Goal: Task Accomplishment & Management: Use online tool/utility

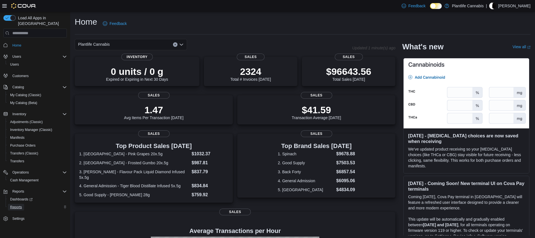
click at [21, 205] on span "Reports" at bounding box center [16, 207] width 12 height 4
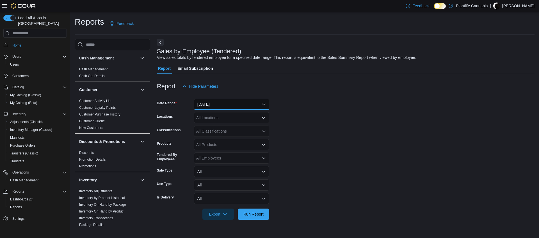
click at [214, 107] on button "Yesterday" at bounding box center [231, 104] width 75 height 11
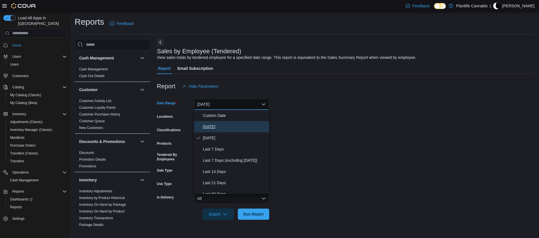
click at [214, 128] on span "Today" at bounding box center [235, 126] width 64 height 7
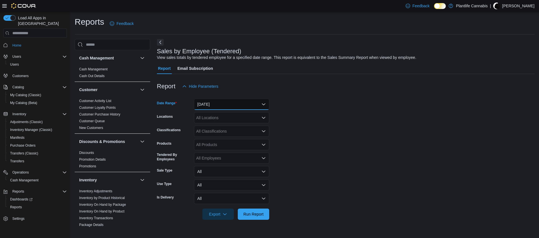
click at [214, 108] on button "Today" at bounding box center [231, 104] width 75 height 11
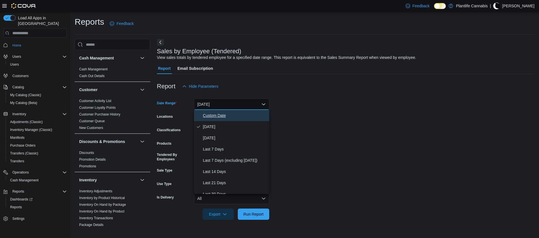
click at [217, 115] on span "Custom Date" at bounding box center [235, 115] width 64 height 7
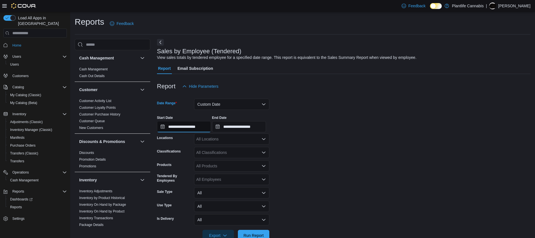
click at [201, 125] on input "**********" at bounding box center [184, 126] width 54 height 11
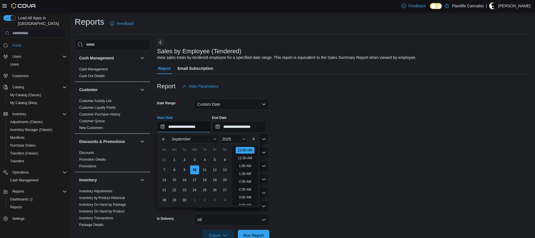
scroll to position [17, 0]
click at [195, 168] on div "10" at bounding box center [194, 170] width 10 height 10
click at [247, 189] on li "5:30 AM" at bounding box center [244, 190] width 17 height 7
type input "**********"
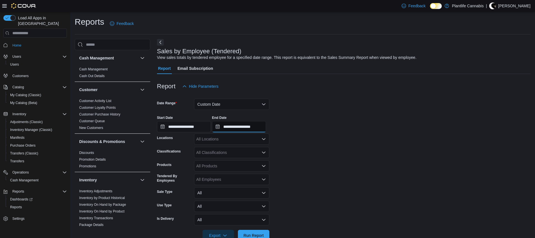
click at [244, 127] on input "**********" at bounding box center [239, 126] width 54 height 11
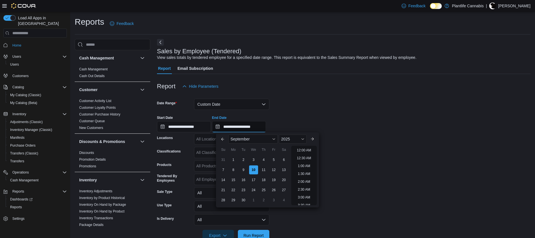
scroll to position [319, 0]
click at [308, 111] on div "**********" at bounding box center [343, 121] width 373 height 21
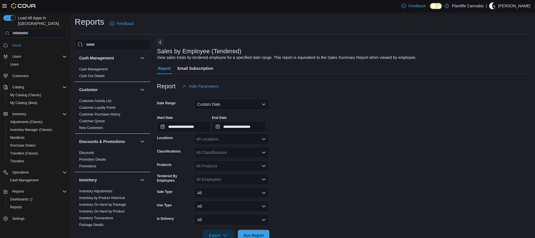
click at [228, 142] on div "All Locations" at bounding box center [231, 139] width 75 height 11
type input "***"
click at [231, 148] on span "Calgary - Mahogany" at bounding box center [226, 149] width 35 height 6
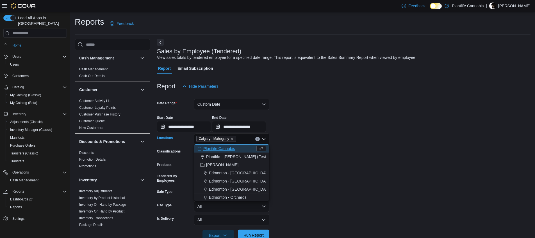
click at [260, 233] on span "Run Report" at bounding box center [253, 235] width 25 height 11
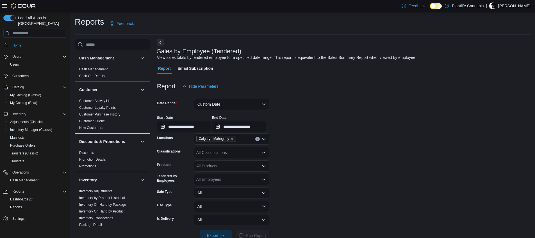
click at [300, 175] on form "**********" at bounding box center [343, 166] width 373 height 149
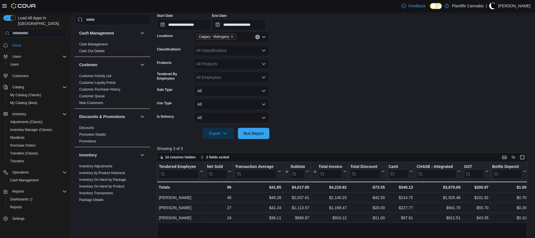
scroll to position [97, 0]
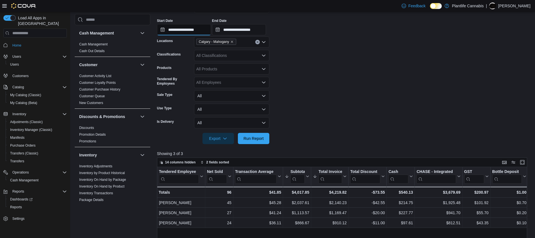
click at [198, 30] on input "**********" at bounding box center [184, 29] width 54 height 11
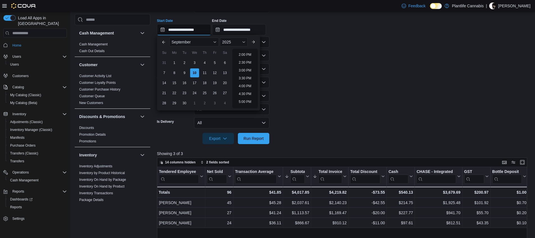
scroll to position [243, 0]
click at [246, 85] on li "5:30 PM" at bounding box center [244, 85] width 17 height 7
type input "**********"
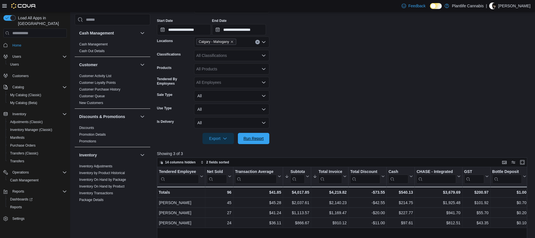
click at [250, 138] on span "Run Report" at bounding box center [253, 139] width 20 height 6
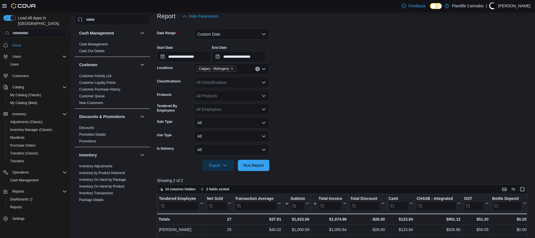
scroll to position [66, 0]
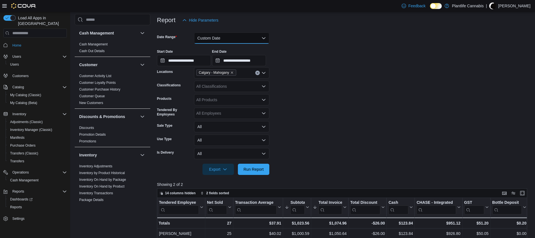
click at [220, 38] on button "Custom Date" at bounding box center [231, 38] width 75 height 11
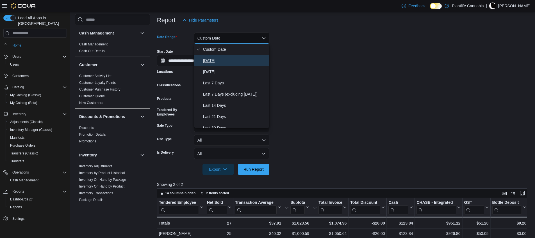
click at [216, 61] on span "Today" at bounding box center [235, 60] width 64 height 7
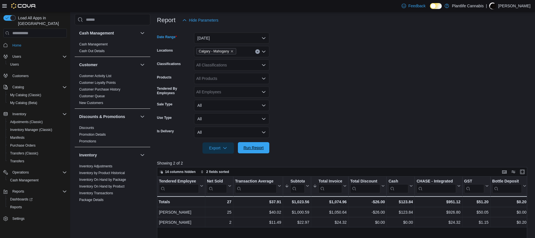
click at [260, 146] on span "Run Report" at bounding box center [253, 148] width 20 height 6
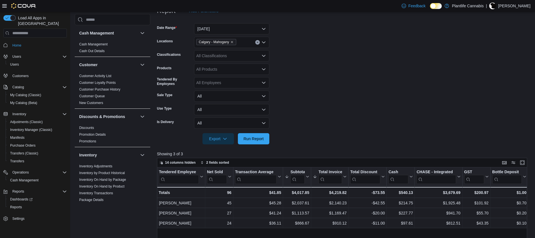
scroll to position [99, 0]
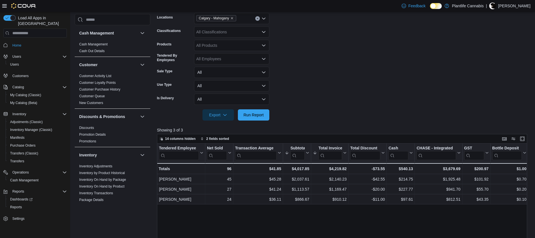
click at [332, 117] on form "Date Range Today Locations Calgary - Mahogany Classifications All Classificatio…" at bounding box center [344, 57] width 374 height 128
click at [254, 116] on span "Run Report" at bounding box center [253, 115] width 20 height 6
click at [260, 112] on span "Run Report" at bounding box center [253, 114] width 25 height 11
click at [244, 17] on div "Calgary - Mahogany" at bounding box center [231, 18] width 75 height 11
type input "***"
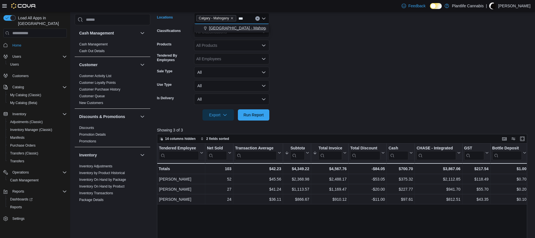
click at [248, 28] on span "Calgary - Mahogany Market" at bounding box center [247, 28] width 76 height 6
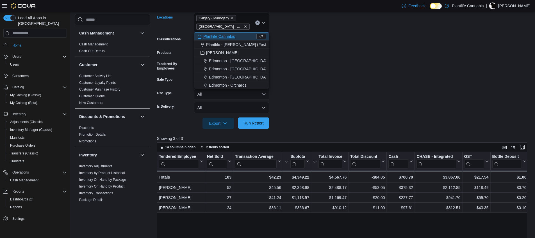
click at [255, 127] on span "Run Report" at bounding box center [253, 123] width 25 height 11
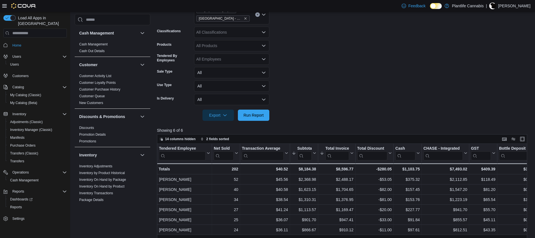
scroll to position [117, 0]
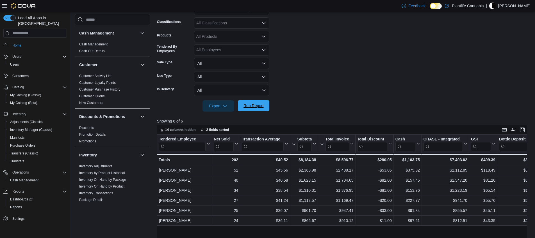
click at [249, 107] on span "Run Report" at bounding box center [253, 106] width 20 height 6
click at [256, 100] on div "Export Run Report" at bounding box center [213, 105] width 112 height 11
click at [258, 106] on span "Run Report" at bounding box center [253, 106] width 20 height 6
click at [257, 108] on span "Run Report" at bounding box center [253, 106] width 20 height 6
click at [259, 106] on span "Run Report" at bounding box center [253, 106] width 20 height 6
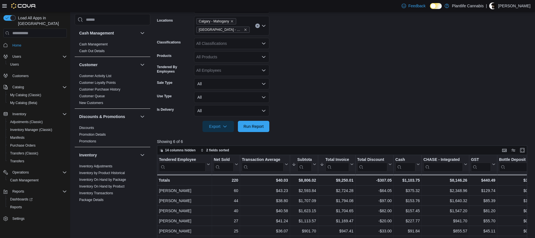
scroll to position [88, 0]
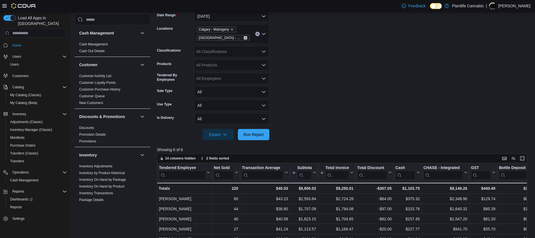
click at [246, 36] on icon "Remove Calgary - Mahogany Market from selection in this group" at bounding box center [245, 37] width 3 height 3
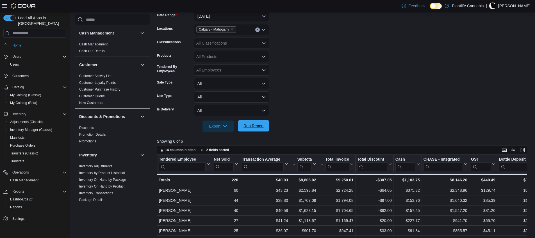
click at [250, 127] on span "Run Report" at bounding box center [253, 126] width 20 height 6
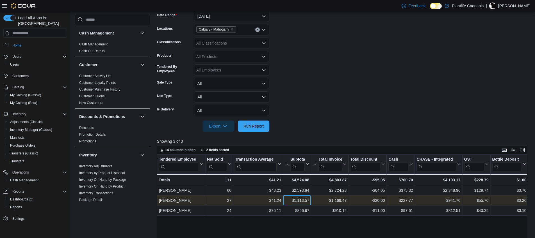
click at [302, 201] on div "$1,113.57" at bounding box center [297, 201] width 24 height 7
copy div "1,113.57"
click at [271, 199] on div "$41.24" at bounding box center [258, 201] width 46 height 7
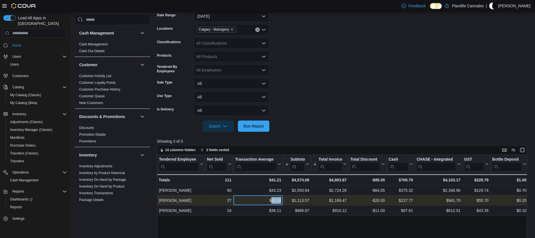
copy div "41.24"
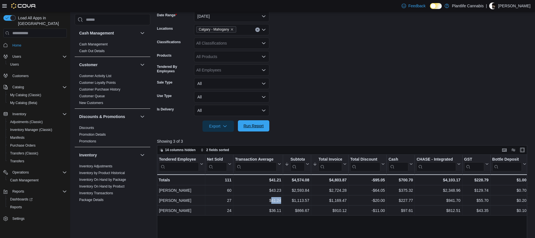
click at [245, 126] on span "Run Report" at bounding box center [253, 126] width 20 height 6
